Goal: Task Accomplishment & Management: Manage account settings

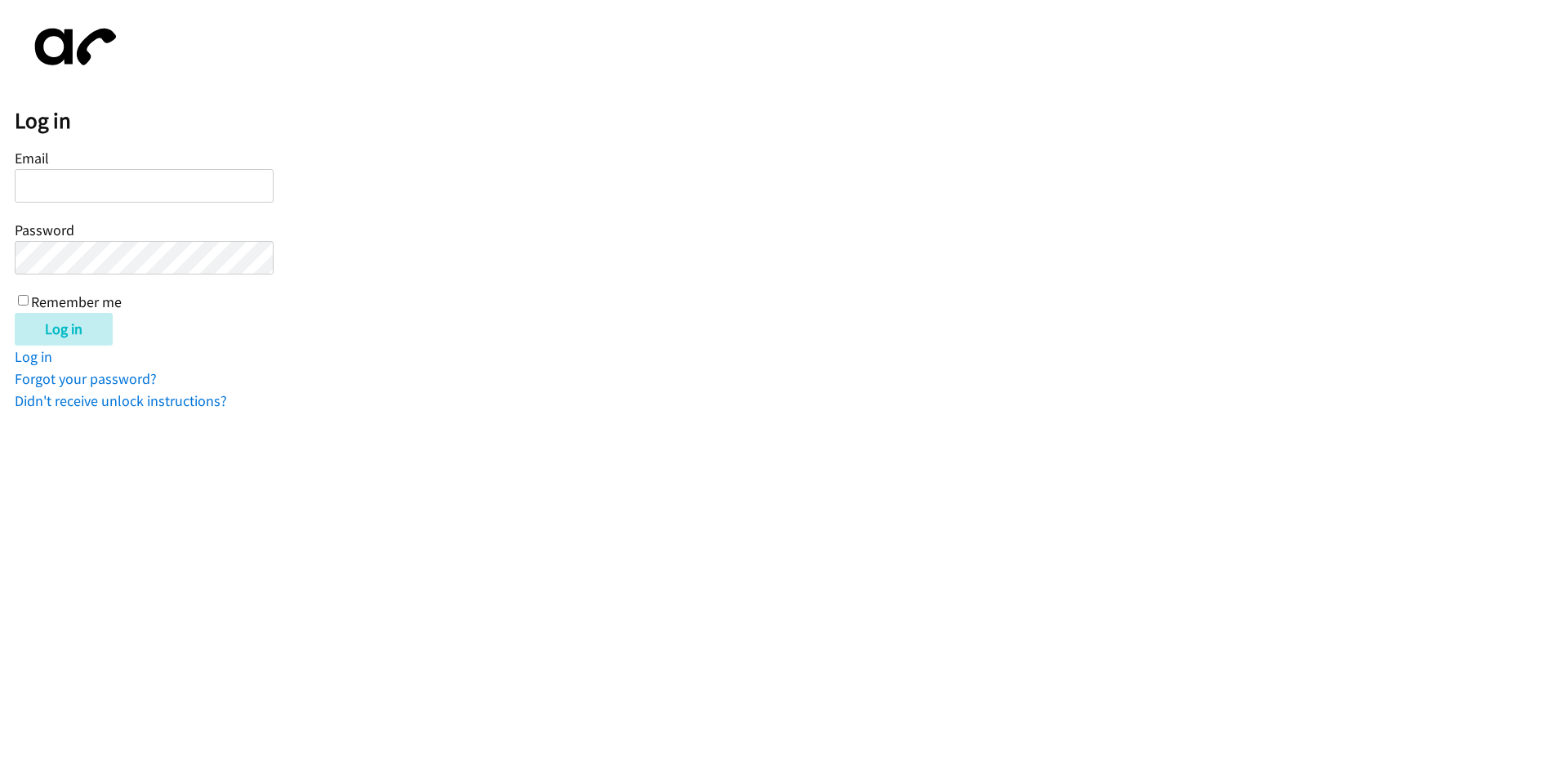
click at [197, 186] on input "Email" at bounding box center [144, 185] width 259 height 34
type input "[EMAIL_ADDRESS][DOMAIN_NAME]"
click at [15, 312] on input "Log in" at bounding box center [64, 329] width 98 height 33
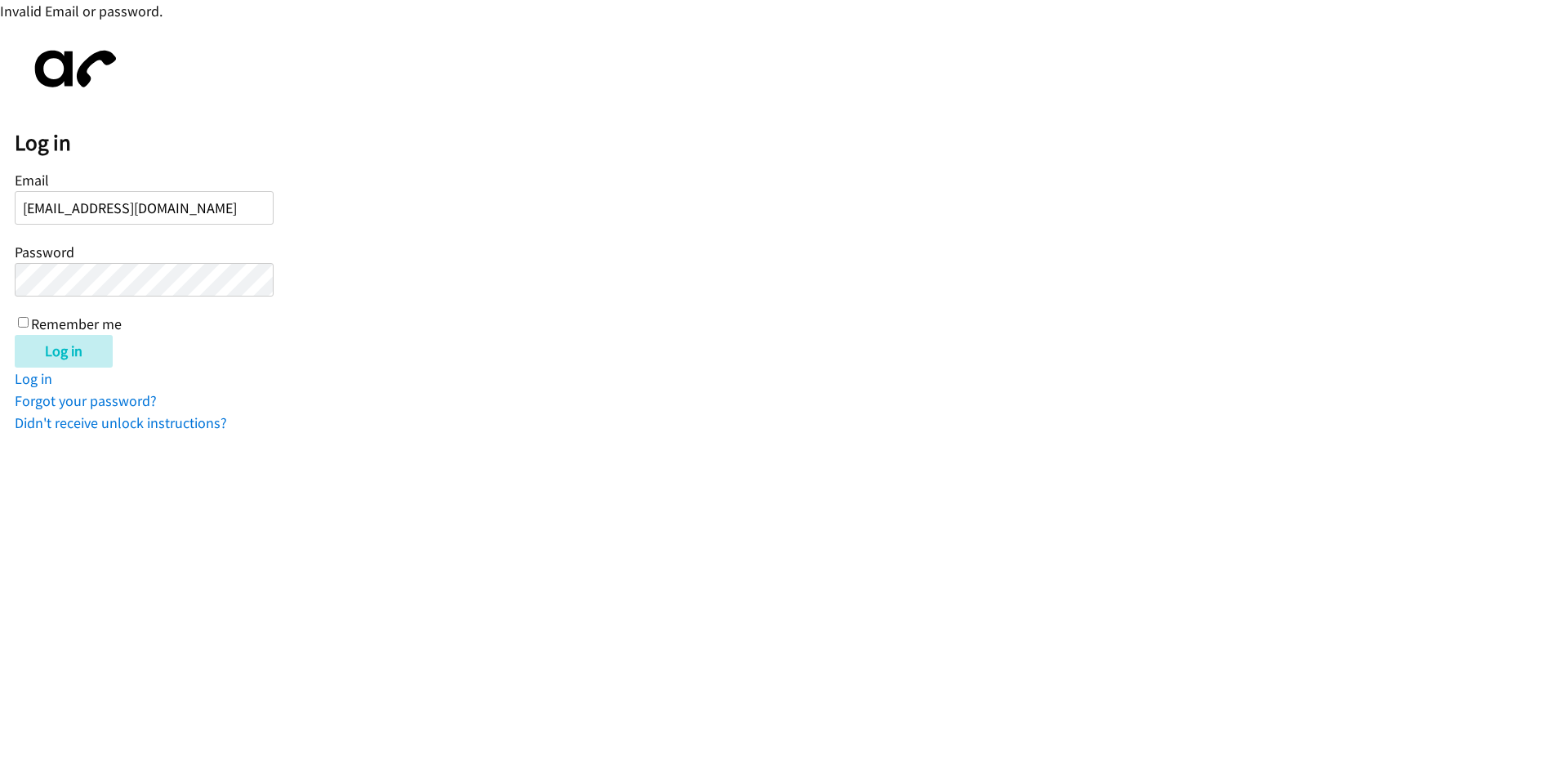
click at [15, 335] on input "Log in" at bounding box center [64, 351] width 98 height 33
